Goal: Check status: Check status

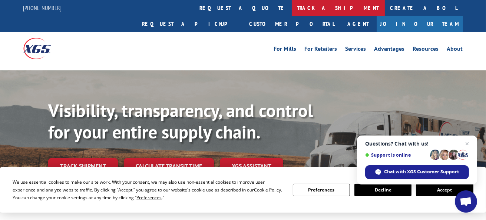
click at [292, 7] on link "track a shipment" at bounding box center [338, 8] width 93 height 16
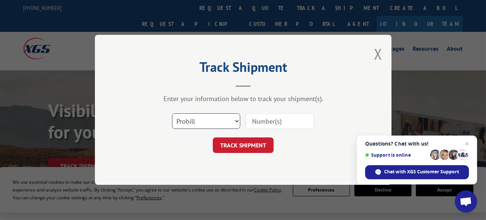
click at [236, 120] on select "Select category... Probill BOL PO" at bounding box center [206, 122] width 68 height 16
select select "bol"
click at [172, 114] on select "Select category... Probill BOL PO" at bounding box center [206, 122] width 68 height 16
click at [259, 121] on input at bounding box center [280, 122] width 68 height 16
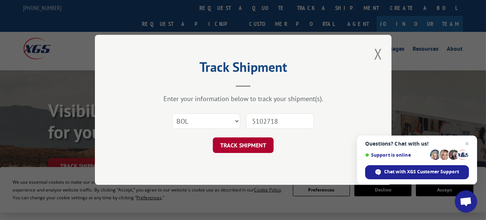
type input "5102718"
click at [252, 142] on button "TRACK SHIPMENT" at bounding box center [243, 146] width 61 height 16
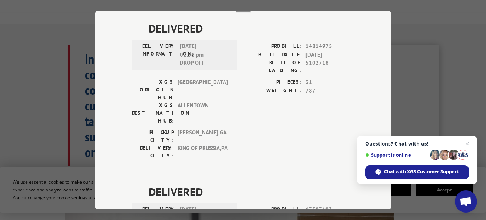
scroll to position [28, 0]
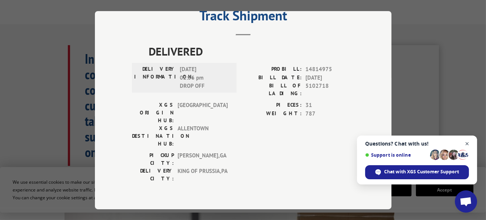
click at [469, 144] on span "Open chat" at bounding box center [467, 143] width 9 height 9
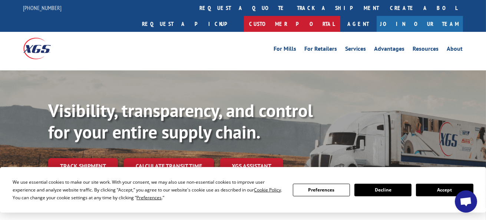
click at [340, 16] on link "Customer Portal" at bounding box center [292, 24] width 96 height 16
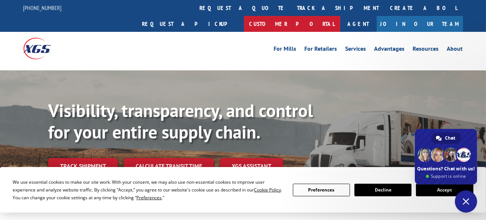
type textarea "Can you get me a pod for pro # 14814975 please? susie_bennett@mohawkind.com Tha…"
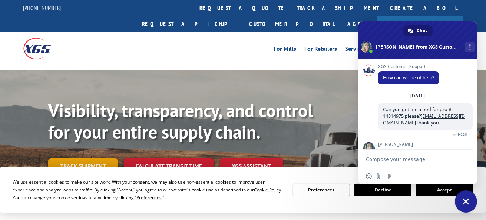
scroll to position [155, 0]
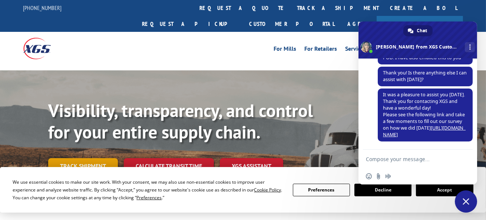
click at [86, 158] on link "Track shipment" at bounding box center [83, 166] width 70 height 16
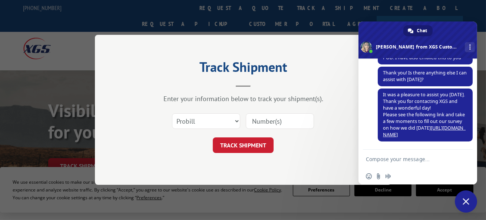
click at [256, 122] on input at bounding box center [280, 122] width 68 height 16
type input "5102718"
click at [242, 139] on button "TRACK SHIPMENT" at bounding box center [243, 146] width 61 height 16
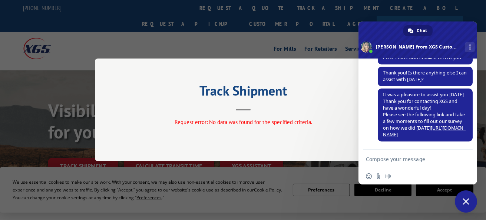
click at [375, 162] on textarea "Compose your message..." at bounding box center [410, 159] width 89 height 19
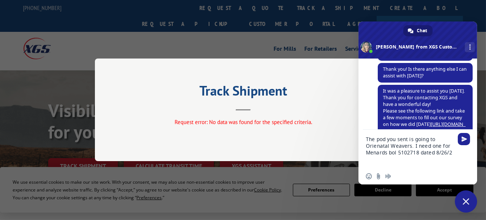
type textarea "The pod you sent is going to Orienatal Weavers. I need one for Menards bol 5102…"
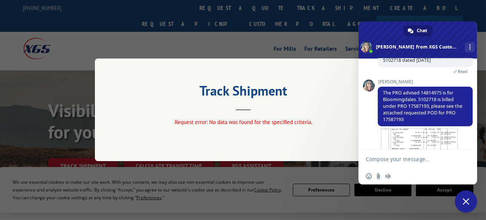
scroll to position [294, 0]
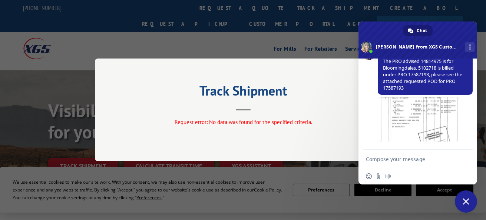
click at [368, 158] on textarea "Compose your message..." at bounding box center [410, 159] width 89 height 19
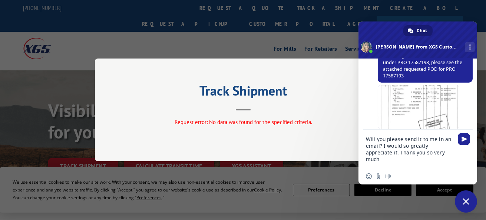
type textarea "Will you please send it to me in an email? I would so greatly appreciate it. Th…"
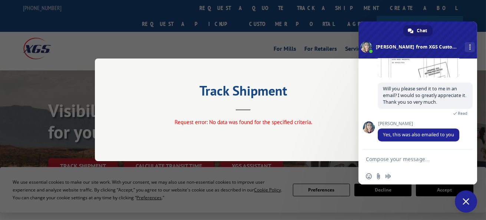
scroll to position [375, 0]
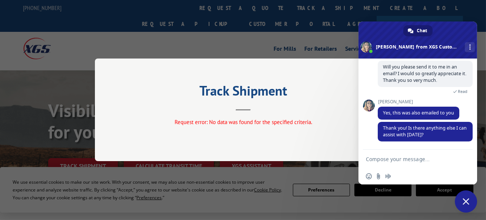
click at [375, 160] on textarea "Compose your message..." at bounding box center [410, 159] width 89 height 19
type textarea "I appreciate your help."
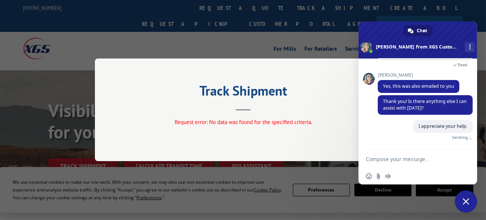
scroll to position [393, 0]
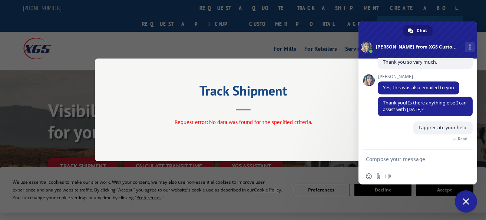
click at [308, 135] on div "Track Shipment Request error: No data was found for the specified criteria." at bounding box center [243, 110] width 297 height 103
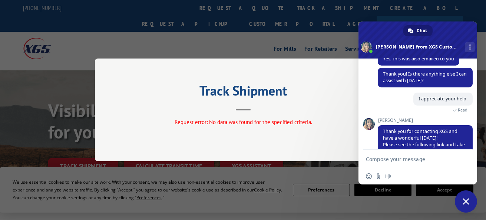
scroll to position [454, 0]
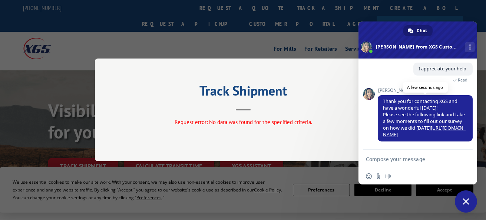
click at [405, 135] on link "[URL][DOMAIN_NAME]" at bounding box center [424, 131] width 83 height 13
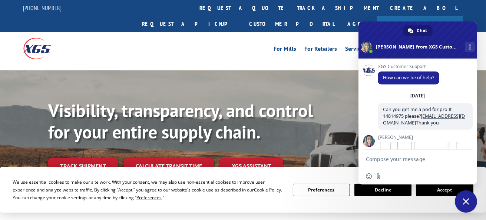
scroll to position [454, 0]
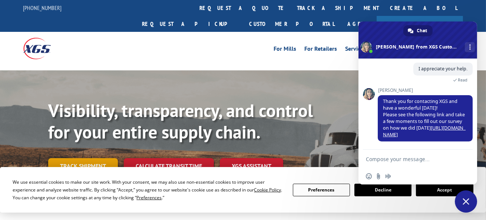
click at [82, 158] on link "Track shipment" at bounding box center [83, 166] width 70 height 16
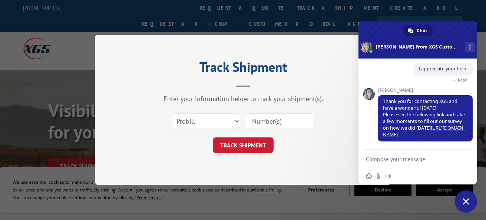
click at [468, 198] on span "Close chat" at bounding box center [466, 201] width 7 height 7
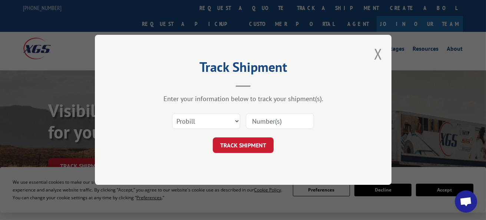
click at [263, 122] on input at bounding box center [280, 122] width 68 height 16
type input "17587193"
click at [249, 143] on button "TRACK SHIPMENT" at bounding box center [243, 146] width 61 height 16
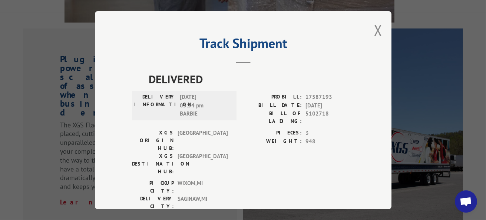
scroll to position [9, 0]
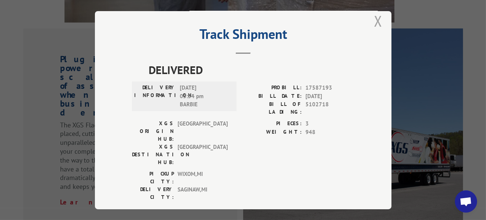
click at [376, 19] on button "Close modal" at bounding box center [378, 21] width 8 height 20
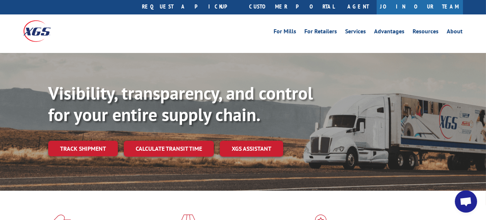
scroll to position [0, 0]
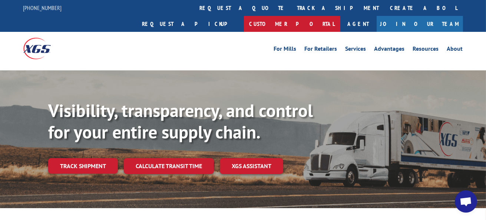
click at [340, 16] on link "Customer Portal" at bounding box center [292, 24] width 96 height 16
